Goal: Transaction & Acquisition: Purchase product/service

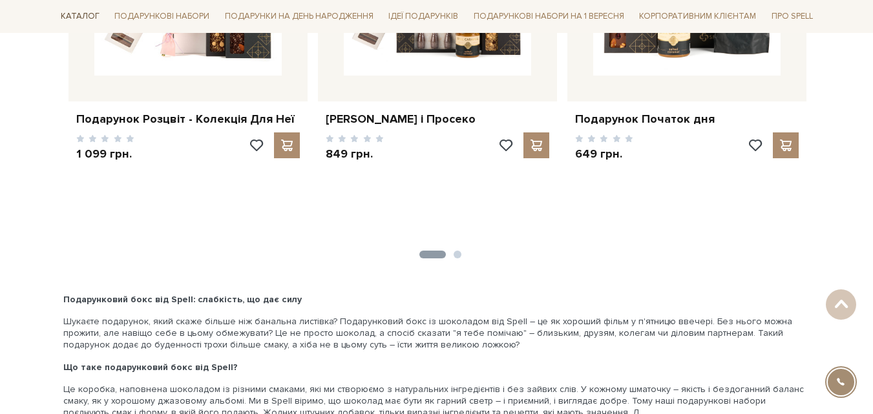
scroll to position [2166, 0]
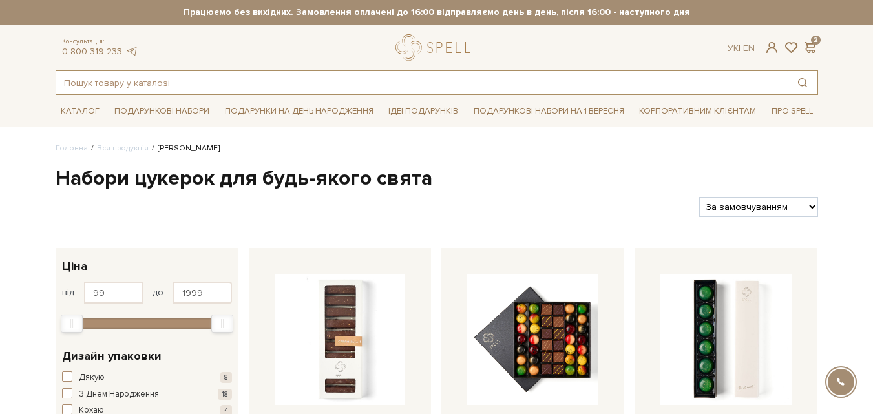
click at [146, 87] on input "text" at bounding box center [422, 82] width 732 height 23
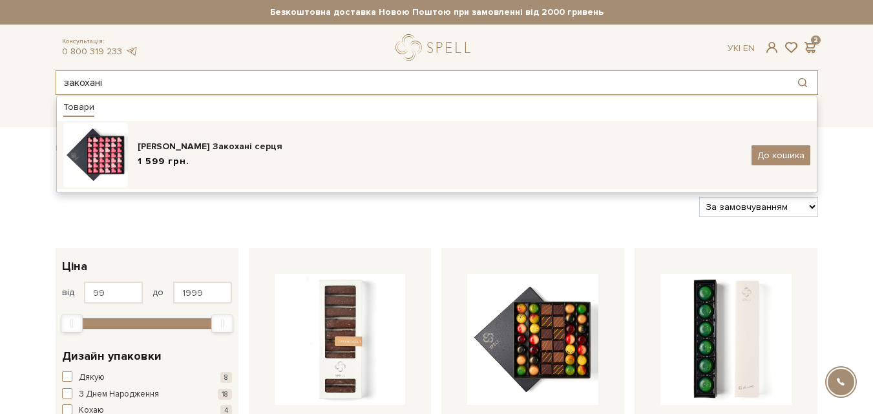
type input "закохані"
click at [112, 149] on img at bounding box center [95, 155] width 65 height 65
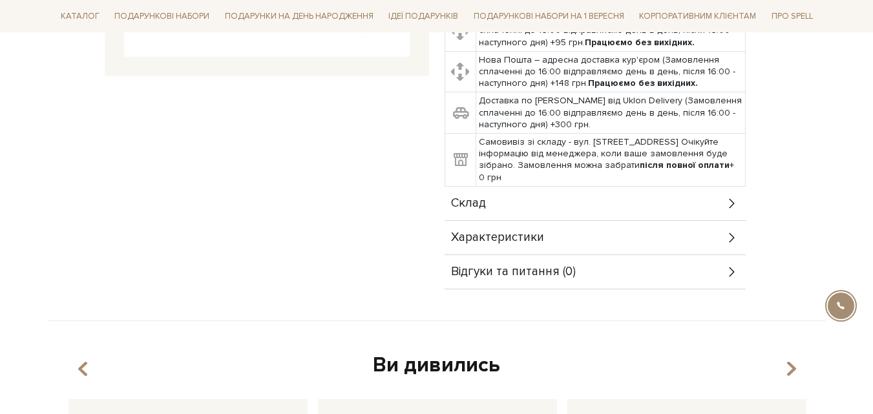
scroll to position [160, 0]
